Goal: Information Seeking & Learning: Learn about a topic

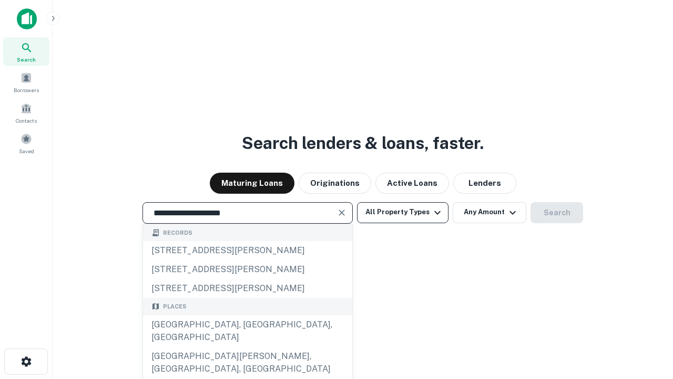
click at [247, 347] on div "[GEOGRAPHIC_DATA], [GEOGRAPHIC_DATA], [GEOGRAPHIC_DATA]" at bounding box center [247, 331] width 209 height 32
click at [403, 212] on button "All Property Types" at bounding box center [403, 212] width 92 height 21
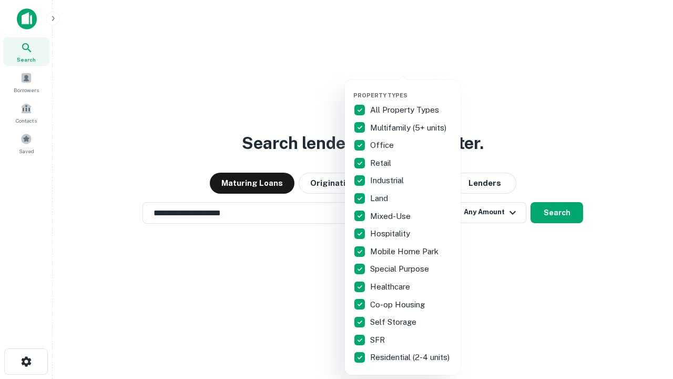
type input "**********"
click at [411, 88] on button "button" at bounding box center [412, 88] width 116 height 1
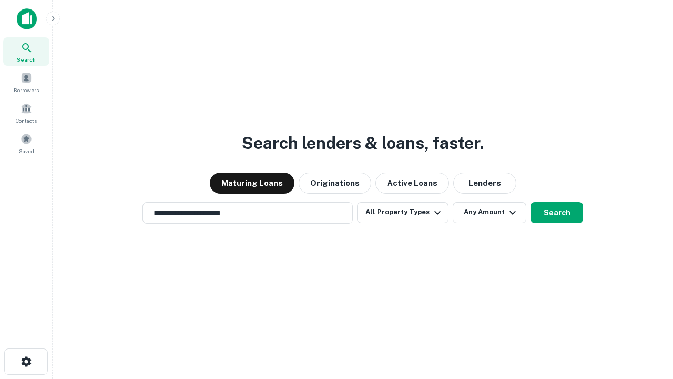
scroll to position [16, 0]
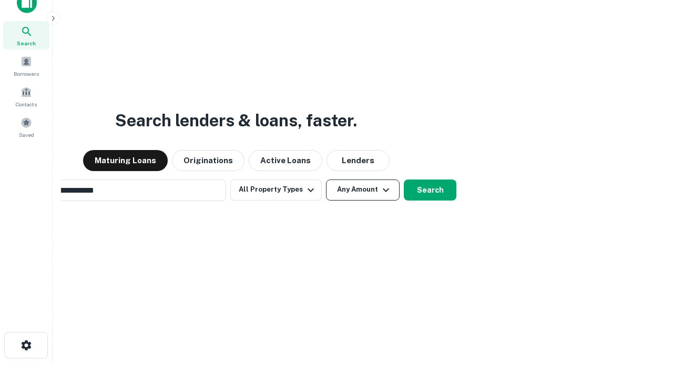
click at [326, 179] on button "Any Amount" at bounding box center [363, 189] width 74 height 21
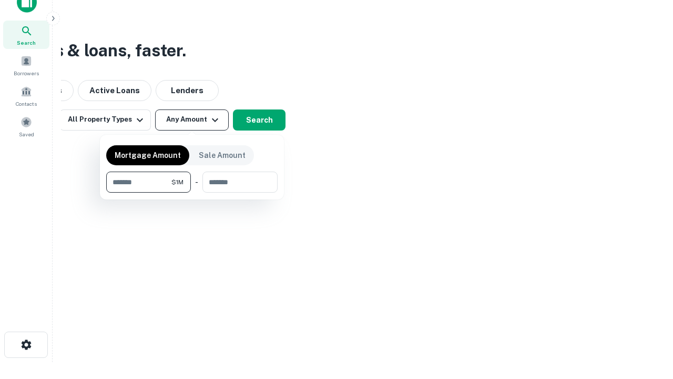
type input "*******"
click at [192, 193] on button "button" at bounding box center [192, 193] width 172 height 1
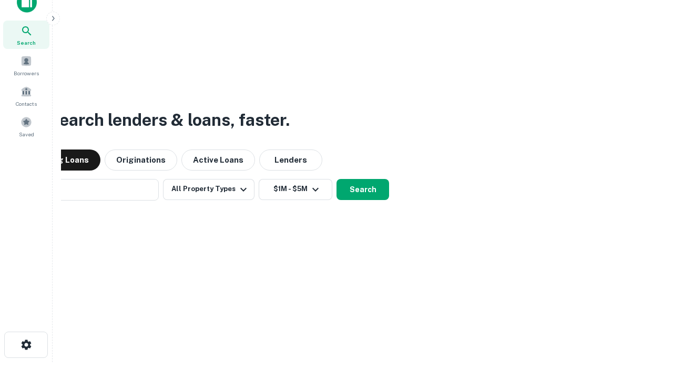
scroll to position [16, 0]
click at [337, 179] on button "Search" at bounding box center [363, 189] width 53 height 21
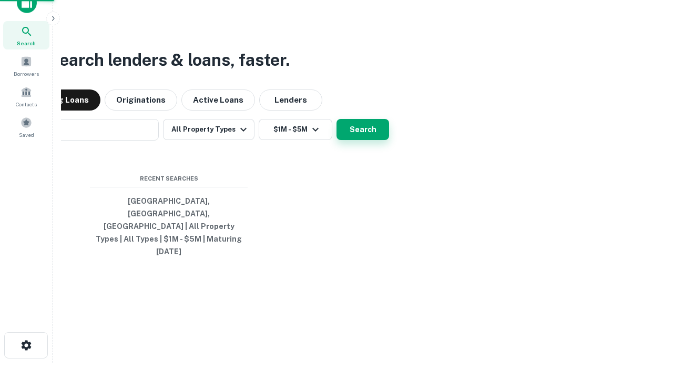
scroll to position [17, 0]
